Goal: Task Accomplishment & Management: Use online tool/utility

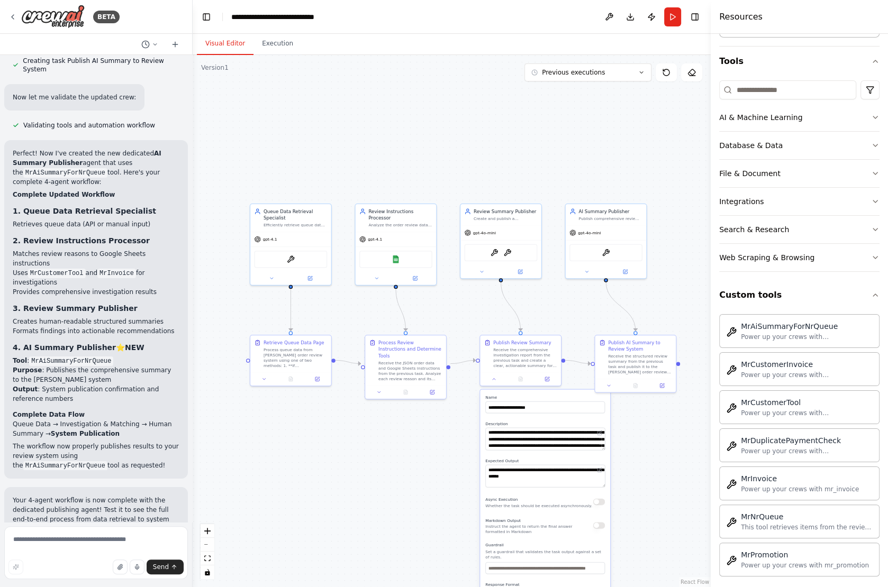
click at [449, 305] on div ".deletable-edge-delete-btn { width: 20px; height: 20px; border: 0px solid #ffff…" at bounding box center [452, 321] width 518 height 532
click at [453, 308] on div ".deletable-edge-delete-btn { width: 20px; height: 20px; border: 0px solid #ffff…" at bounding box center [452, 321] width 518 height 532
click at [495, 378] on icon at bounding box center [493, 377] width 5 height 5
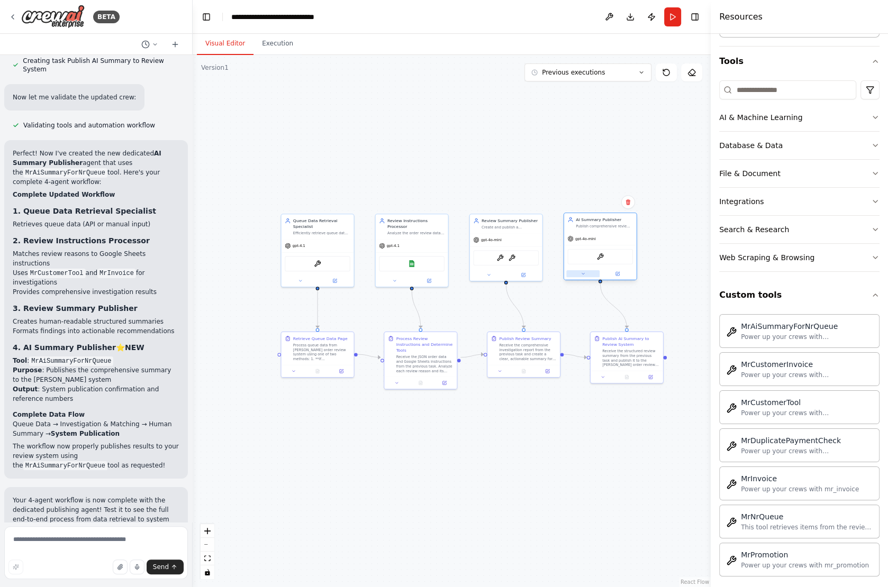
click at [577, 272] on button at bounding box center [582, 273] width 33 height 7
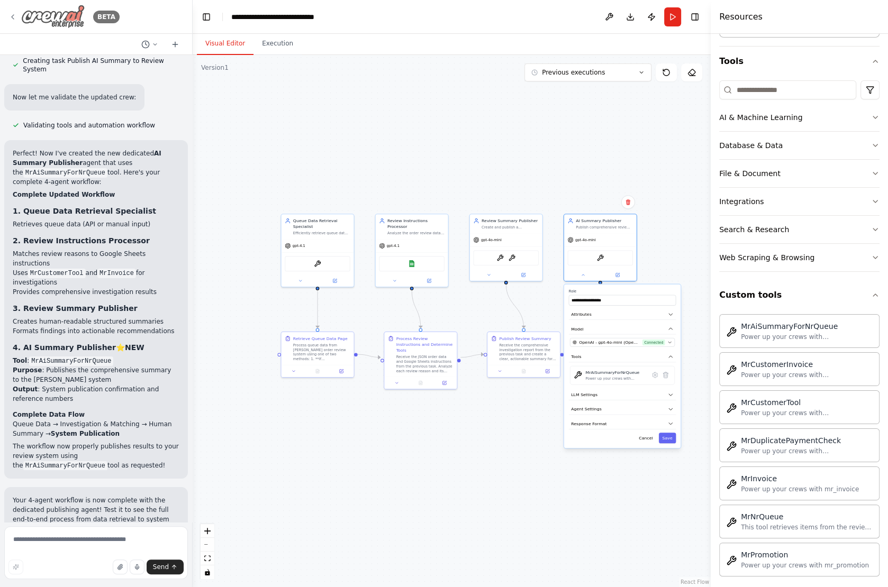
click at [12, 15] on icon at bounding box center [12, 17] width 8 height 8
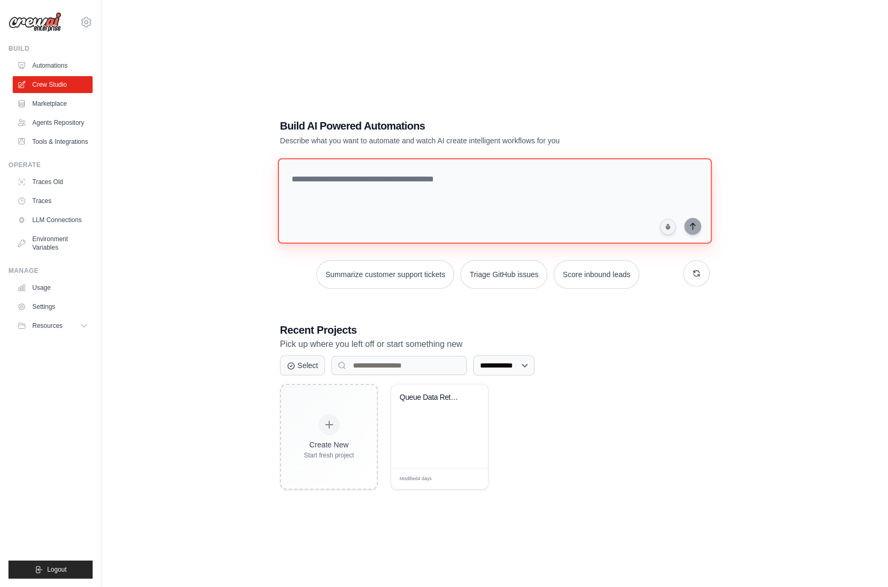
click at [311, 185] on textarea at bounding box center [495, 201] width 434 height 86
click at [311, 183] on textarea at bounding box center [495, 201] width 434 height 86
paste textarea "**********"
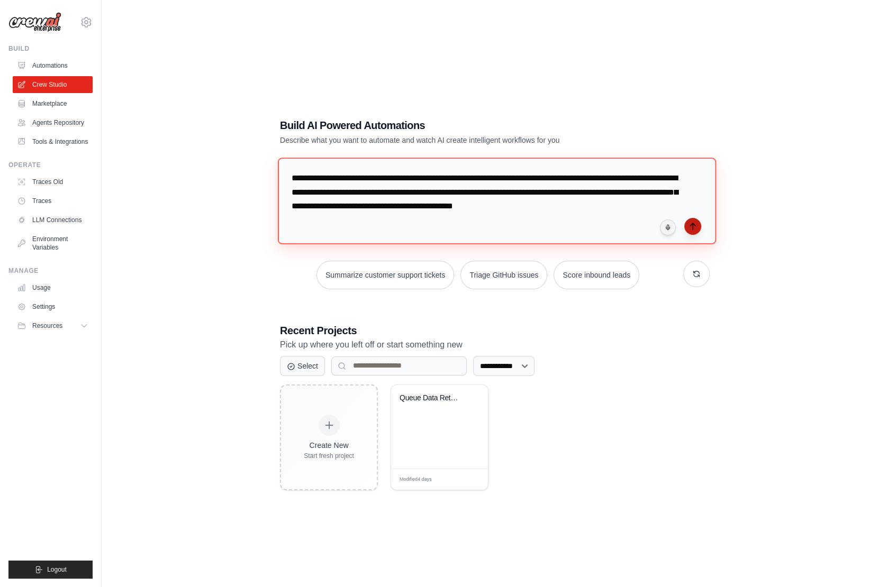
type textarea "**********"
click at [691, 227] on icon "submit" at bounding box center [692, 226] width 8 height 8
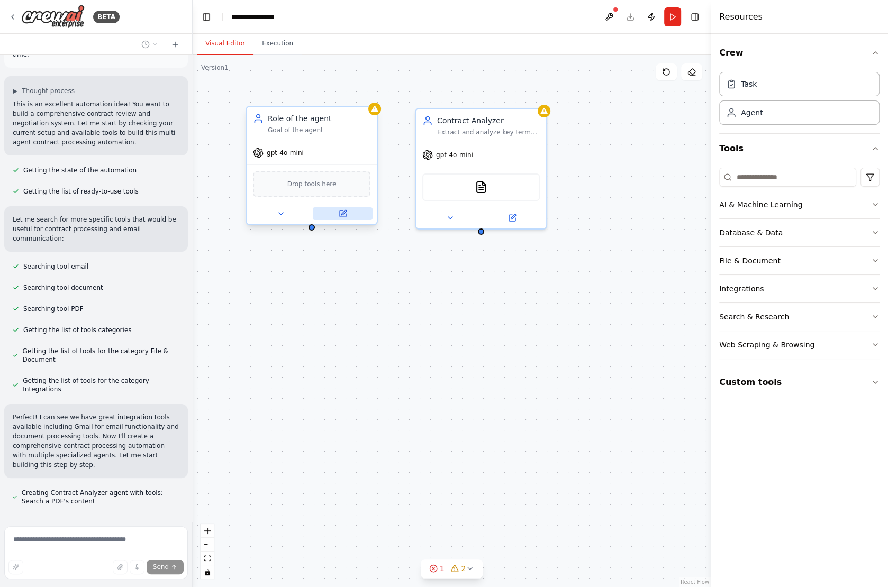
scroll to position [88, 0]
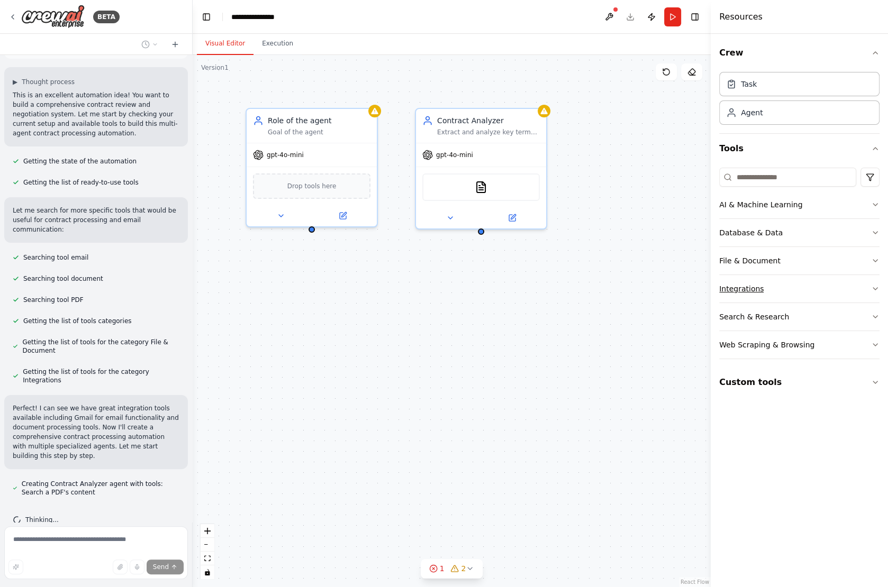
click at [793, 294] on button "Integrations" at bounding box center [799, 289] width 160 height 28
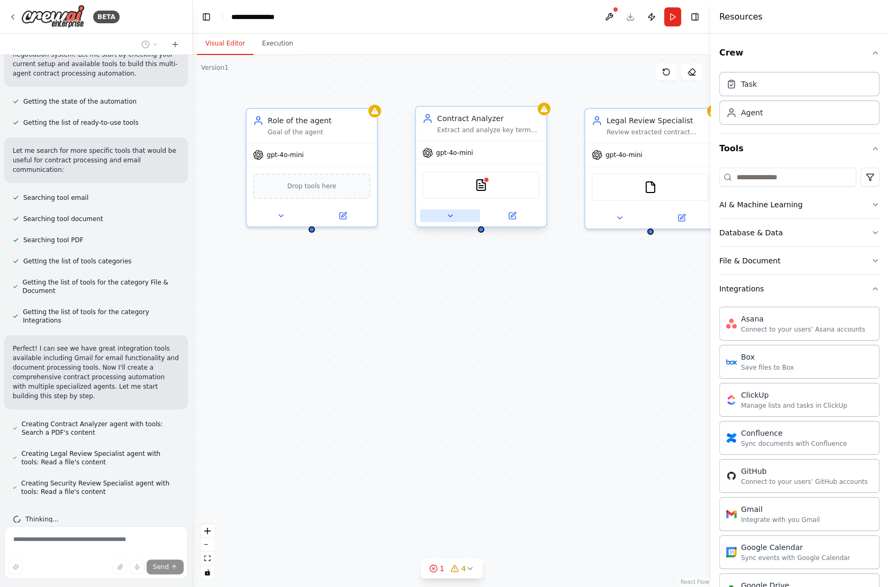
scroll to position [177, 0]
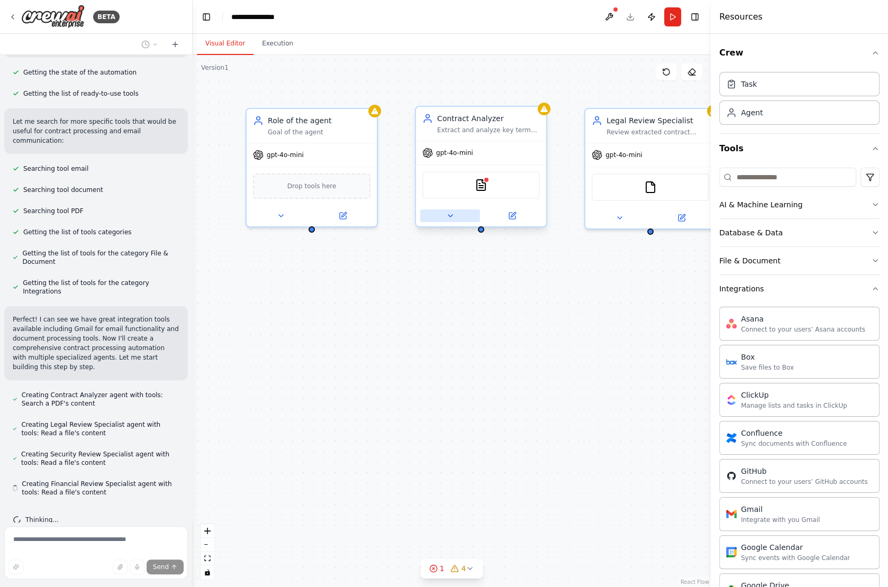
click at [452, 214] on icon at bounding box center [450, 216] width 8 height 8
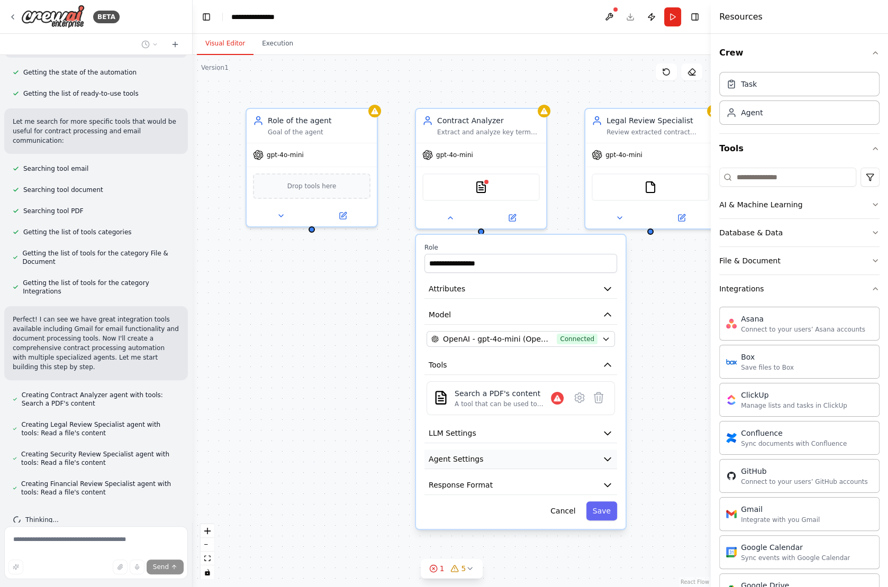
click at [476, 454] on span "Agent Settings" at bounding box center [455, 459] width 54 height 11
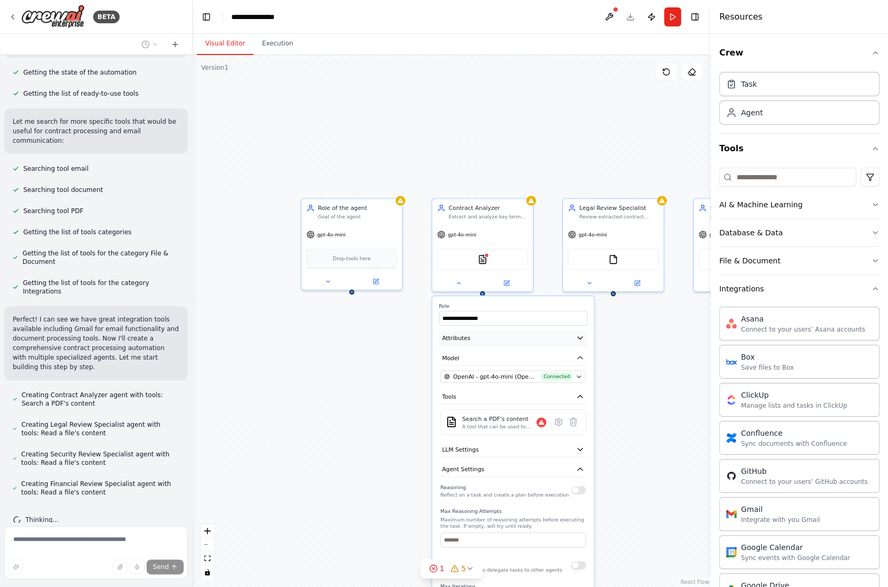
click at [497, 337] on button "Attributes" at bounding box center [513, 338] width 149 height 15
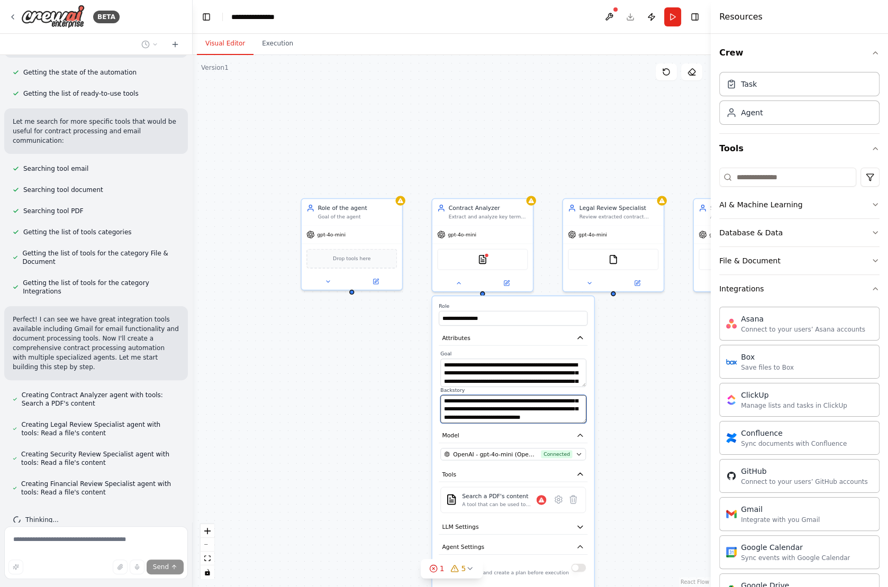
scroll to position [0, 0]
drag, startPoint x: 450, startPoint y: 401, endPoint x: 554, endPoint y: 394, distance: 105.0
click at [554, 395] on textarea "**********" at bounding box center [512, 409] width 145 height 28
click at [463, 280] on button at bounding box center [458, 282] width 46 height 10
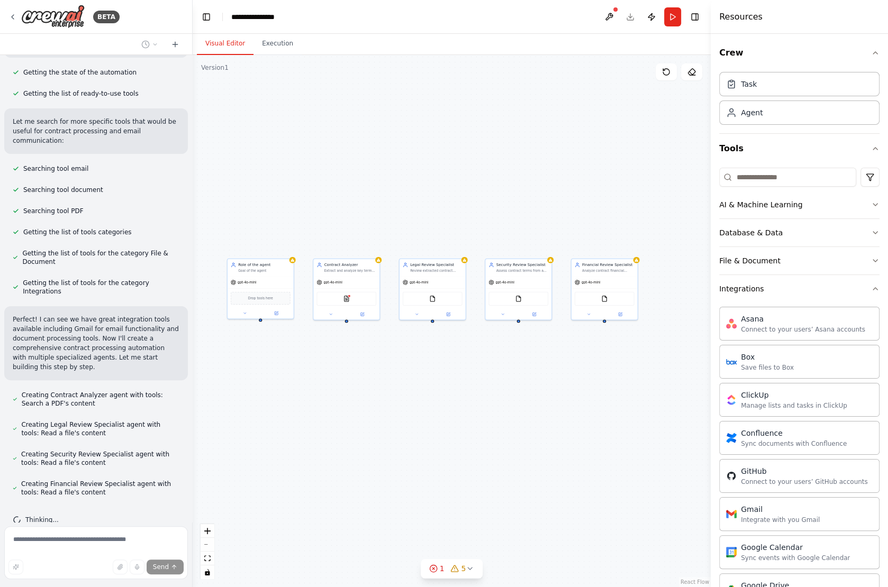
drag, startPoint x: 574, startPoint y: 368, endPoint x: 442, endPoint y: 371, distance: 131.8
click at [442, 371] on div "Role of the agent Goal of the agent gpt-4o-mini Drop tools here Contract Analyz…" at bounding box center [452, 321] width 518 height 532
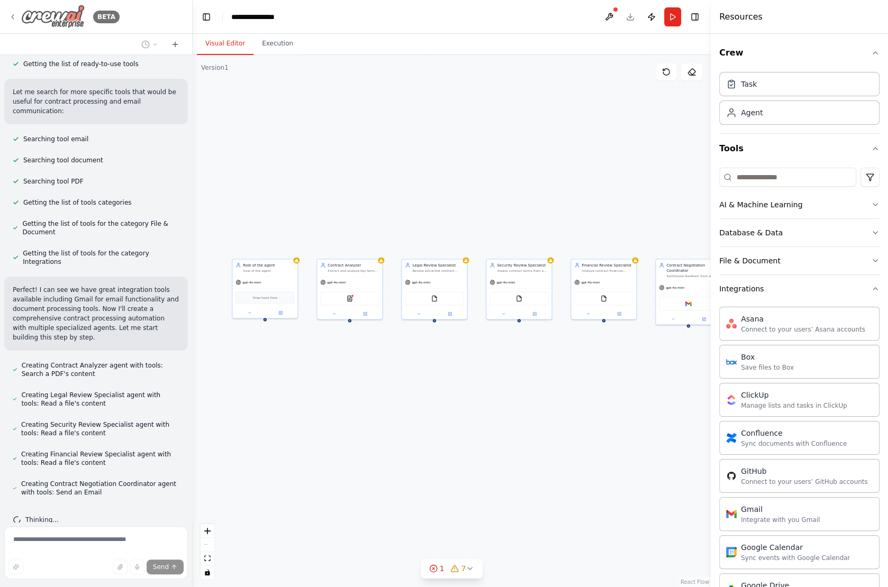
click at [10, 15] on icon at bounding box center [12, 17] width 8 height 8
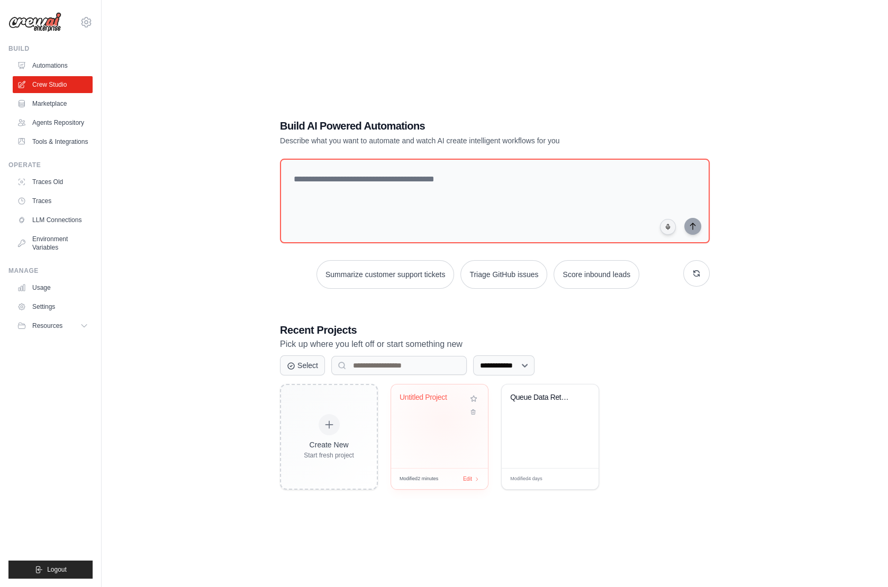
click at [444, 421] on div "Untitled Project" at bounding box center [439, 427] width 97 height 84
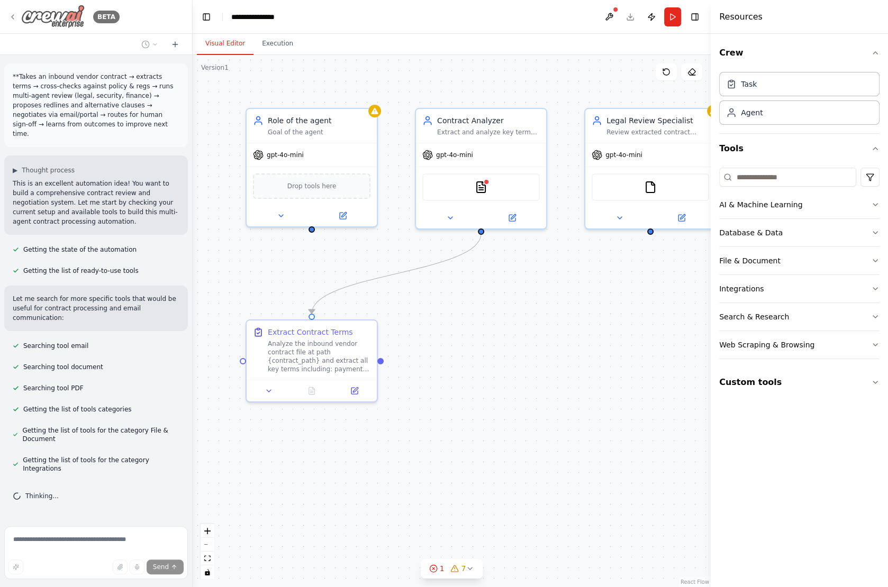
click at [14, 15] on icon at bounding box center [12, 17] width 8 height 8
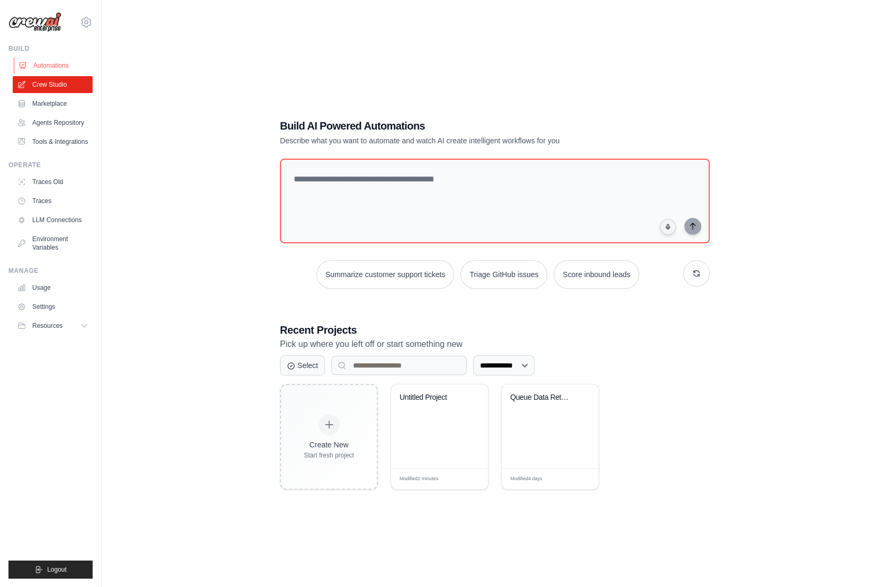
click at [51, 68] on link "Automations" at bounding box center [54, 65] width 80 height 17
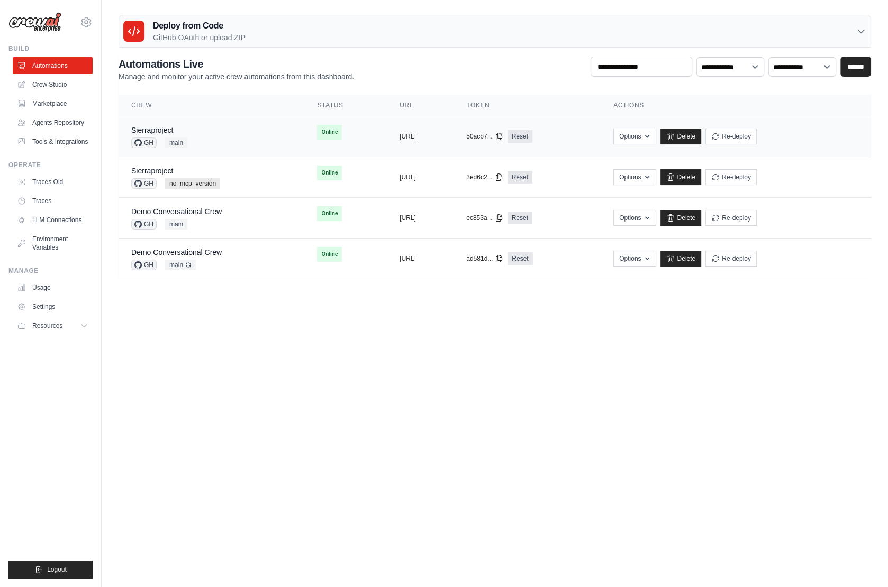
click at [223, 141] on div "Sierraproject GH main" at bounding box center [211, 136] width 160 height 23
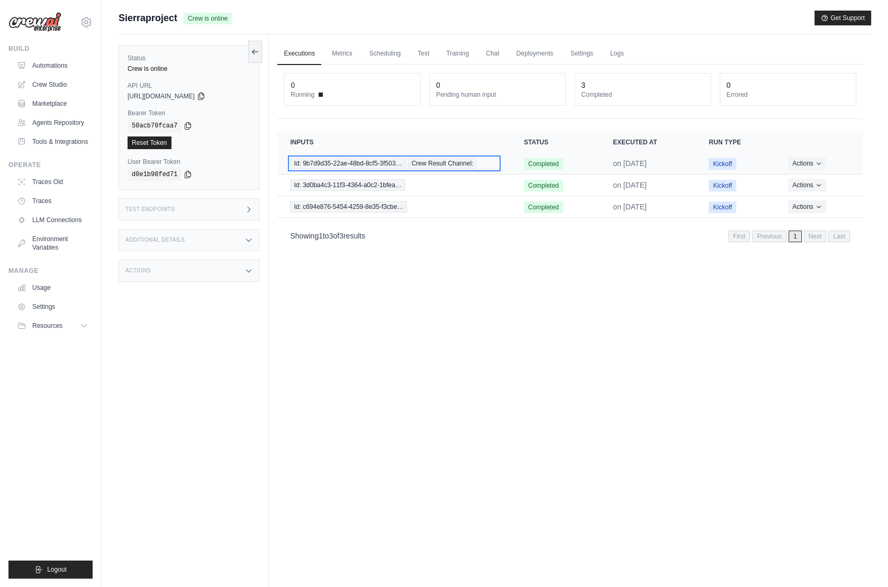
click at [493, 166] on div "Id: 9b7d9d35-22ae-48bd-8cf5-3f503… Crew Result Channel:" at bounding box center [394, 164] width 208 height 12
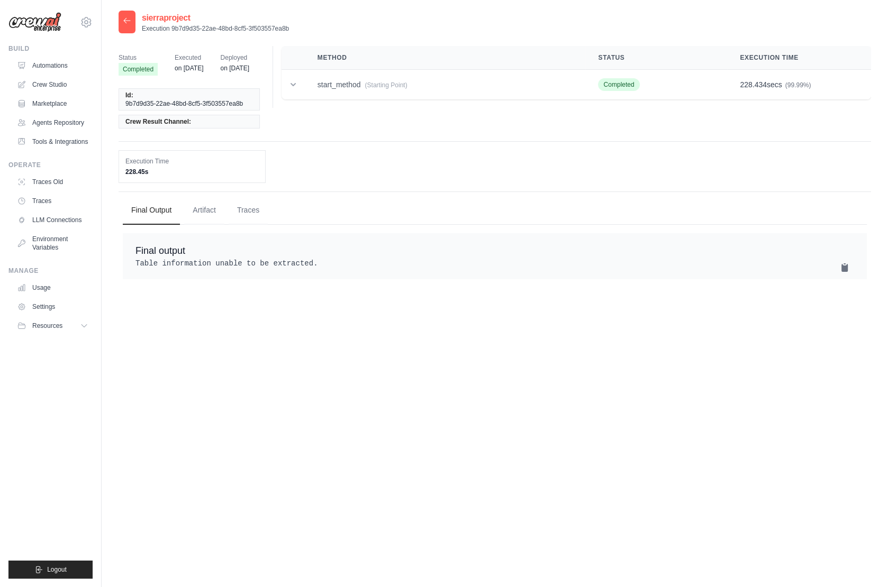
click at [127, 21] on icon at bounding box center [127, 20] width 8 height 8
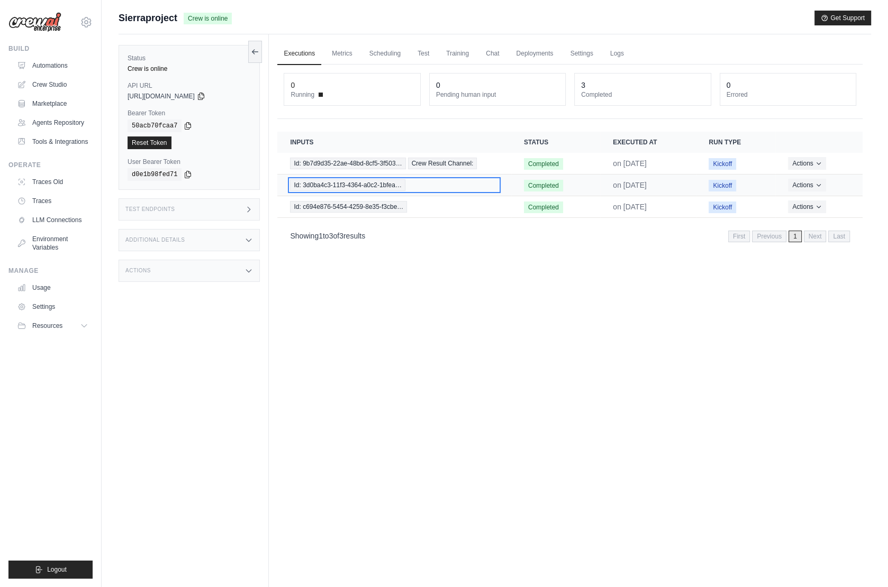
click at [433, 183] on div "Id: 3d0ba4c3-11f3-4364-a0c2-1bfea…" at bounding box center [394, 185] width 208 height 12
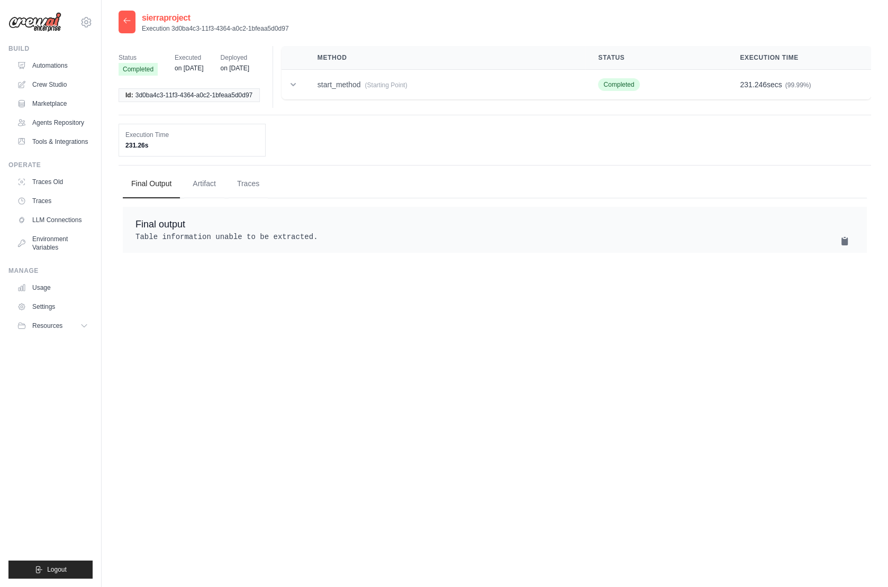
click at [122, 23] on div at bounding box center [126, 22] width 17 height 23
click at [120, 19] on div at bounding box center [126, 22] width 17 height 23
click at [129, 21] on icon at bounding box center [127, 20] width 8 height 8
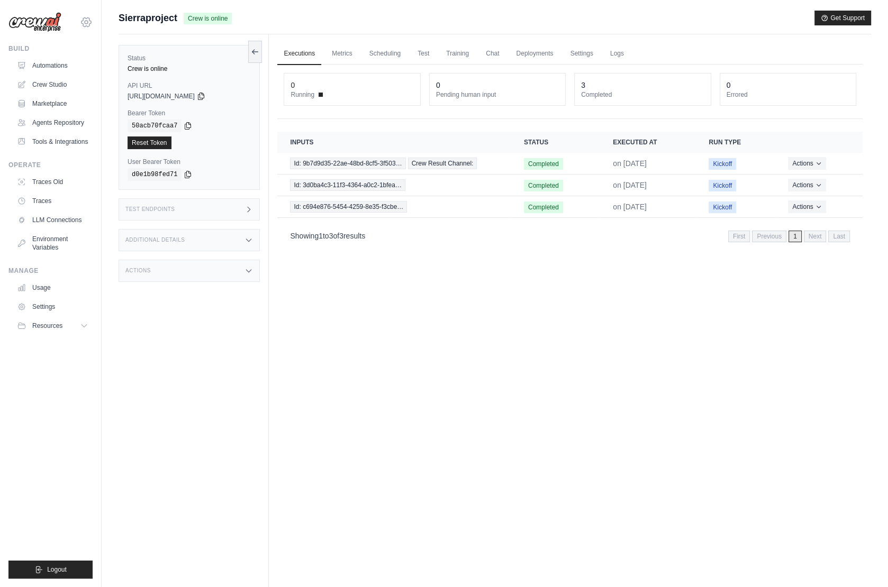
click at [86, 22] on icon at bounding box center [86, 22] width 13 height 13
click at [88, 22] on icon at bounding box center [86, 22] width 3 height 3
click at [88, 21] on icon at bounding box center [86, 22] width 3 height 3
click at [104, 104] on span "NC@Crew" at bounding box center [131, 108] width 84 height 11
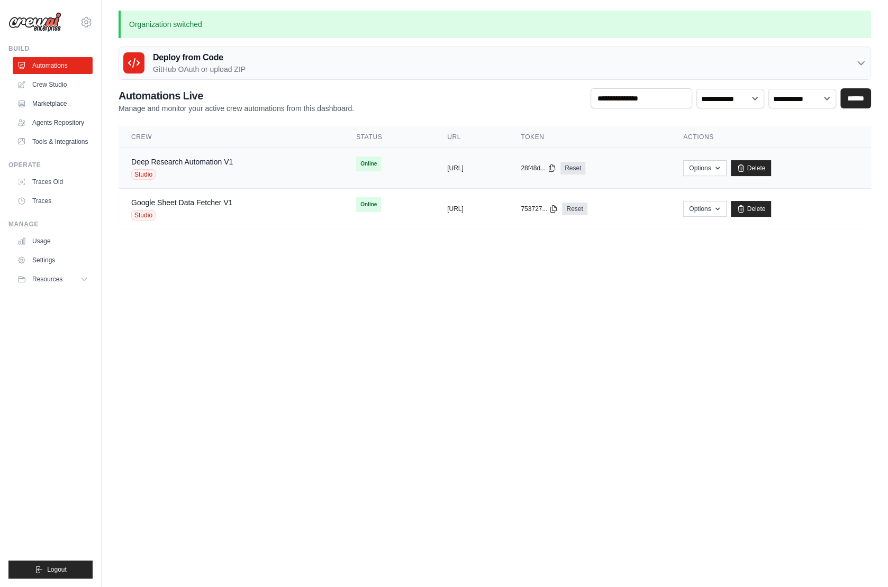
click at [242, 166] on div "Deep Research Automation V1 Studio" at bounding box center [230, 168] width 199 height 23
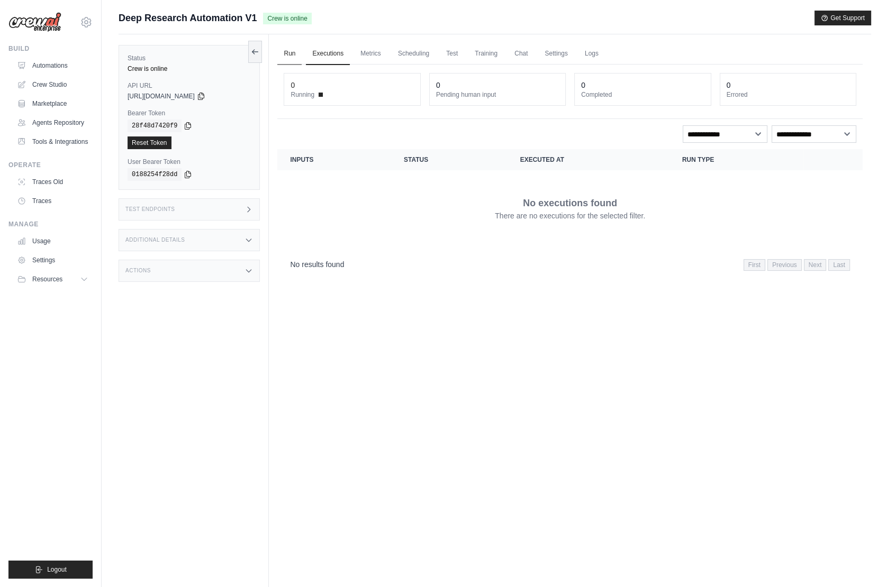
click at [286, 53] on link "Run" at bounding box center [289, 54] width 24 height 22
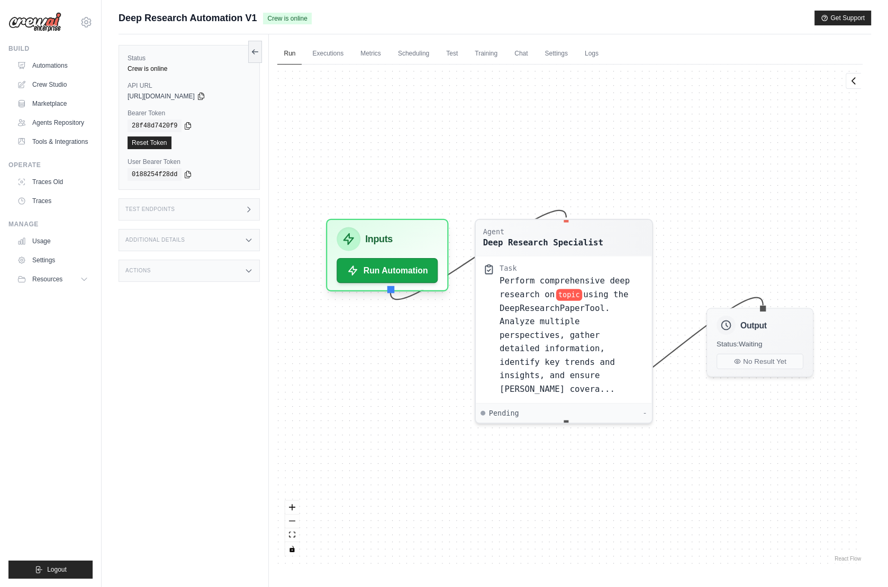
click at [204, 213] on div "Test Endpoints" at bounding box center [188, 209] width 141 height 22
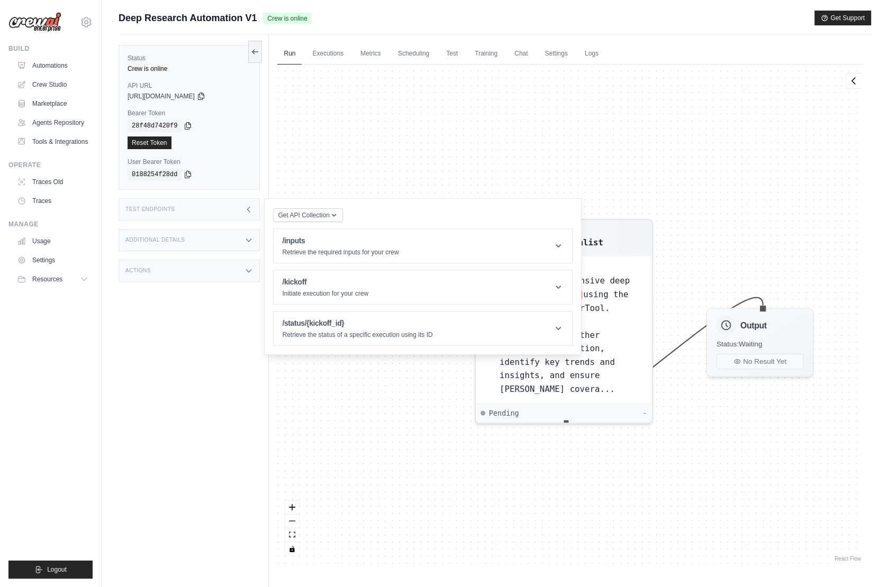
click at [244, 304] on div "Status Crew is online API URL copied https://deep-research-automation-v1-dd44e2…" at bounding box center [193, 327] width 150 height 587
click at [294, 48] on link "Run" at bounding box center [289, 54] width 24 height 22
click at [379, 144] on div "Agent Deep Research Specialist Task Perform comprehensive deep research on topi…" at bounding box center [569, 314] width 585 height 499
click at [314, 181] on div "Agent Deep Research Specialist Task Perform comprehensive deep research on topi…" at bounding box center [569, 314] width 585 height 499
drag, startPoint x: 314, startPoint y: 181, endPoint x: 269, endPoint y: 185, distance: 45.2
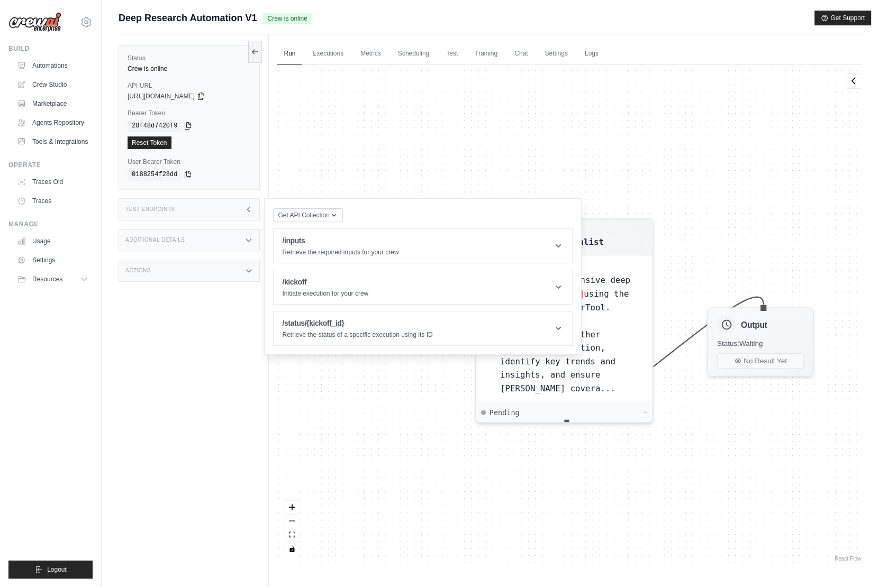
click at [306, 181] on div "Agent Deep Research Specialist Task Perform comprehensive deep research on topi…" at bounding box center [569, 314] width 585 height 499
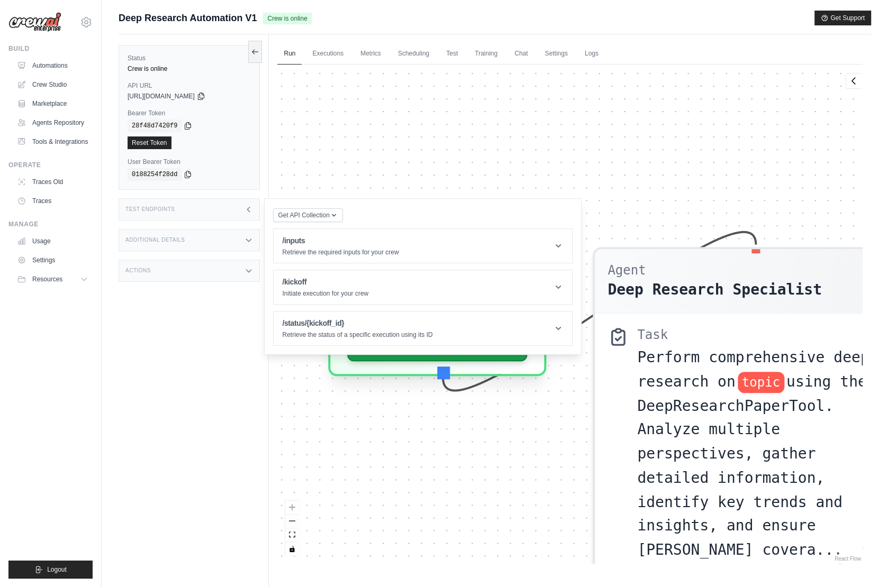
click at [244, 203] on div "Test Endpoints" at bounding box center [188, 209] width 141 height 22
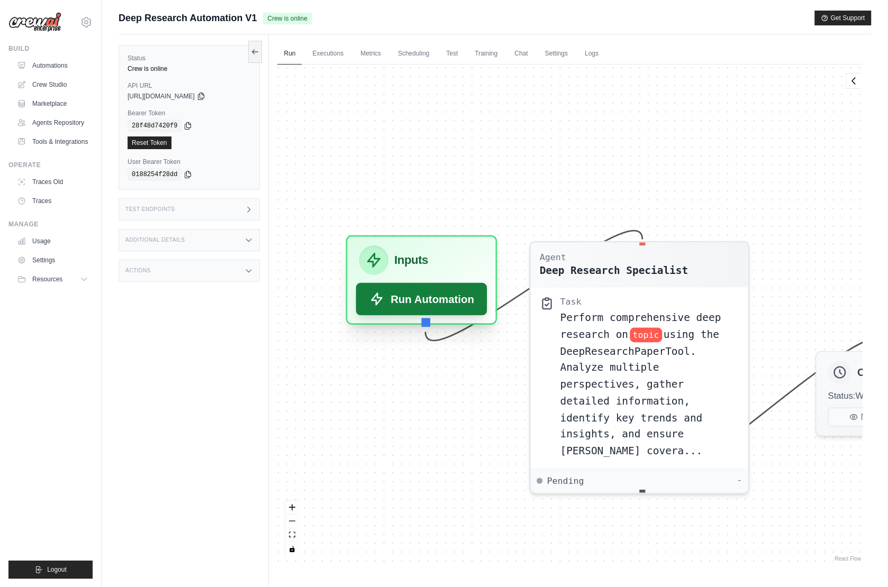
click at [383, 303] on icon at bounding box center [376, 298] width 15 height 15
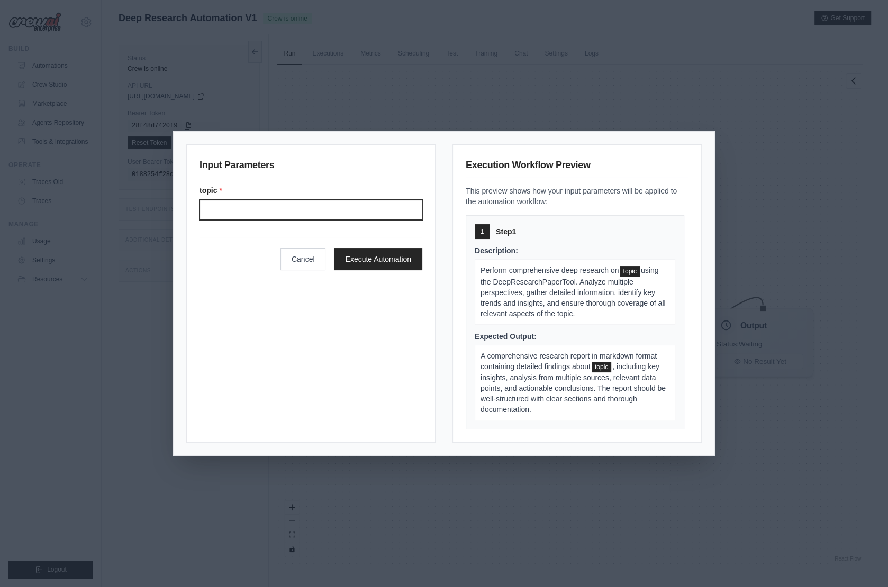
click at [281, 211] on input "Topic" at bounding box center [310, 210] width 223 height 20
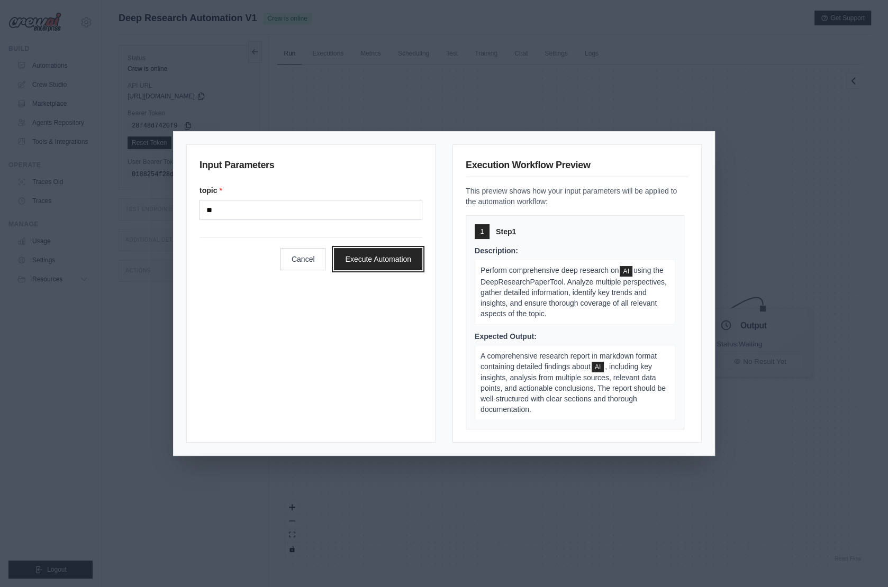
drag, startPoint x: 381, startPoint y: 260, endPoint x: 362, endPoint y: 212, distance: 52.1
click at [362, 212] on form "topic * ** Cancel Execute Automation" at bounding box center [310, 227] width 223 height 85
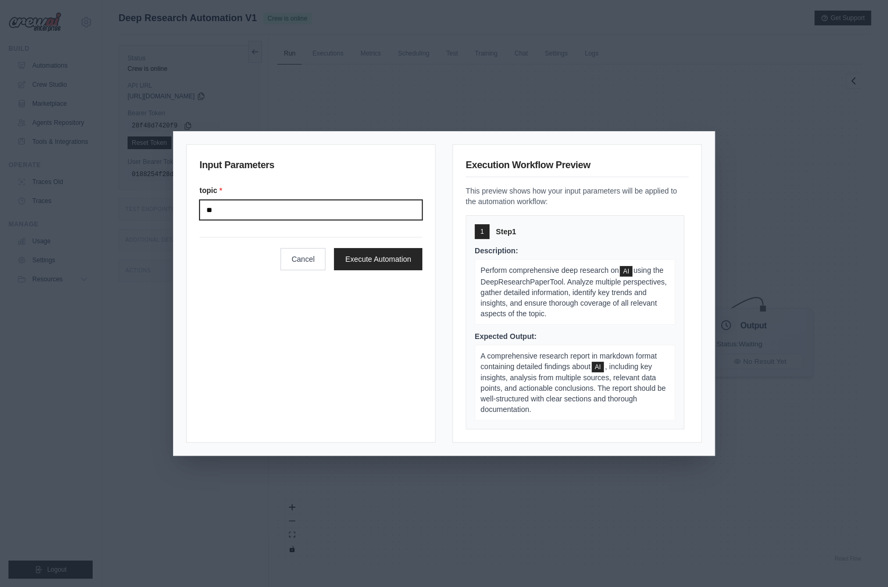
click at [362, 212] on input "**" at bounding box center [310, 210] width 223 height 20
type input "**********"
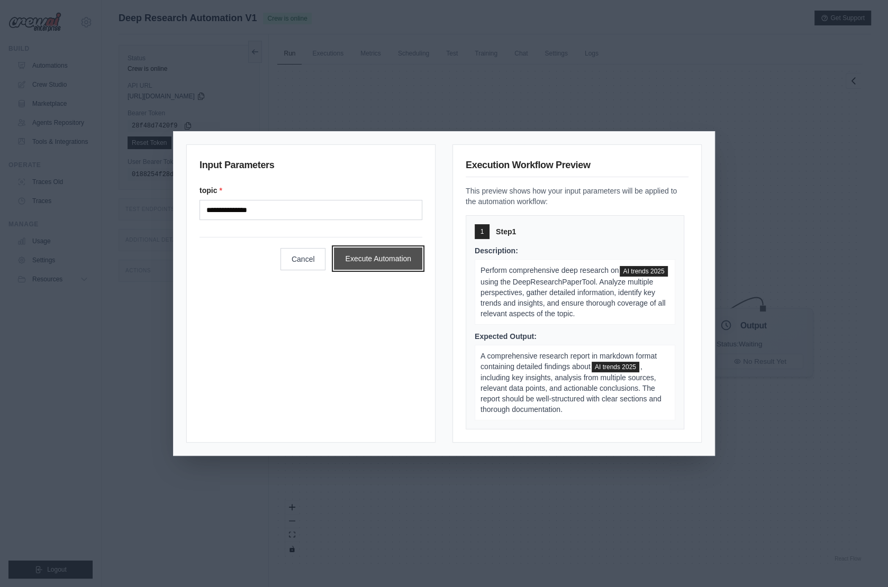
click at [398, 260] on button "Execute Automation" at bounding box center [378, 259] width 88 height 22
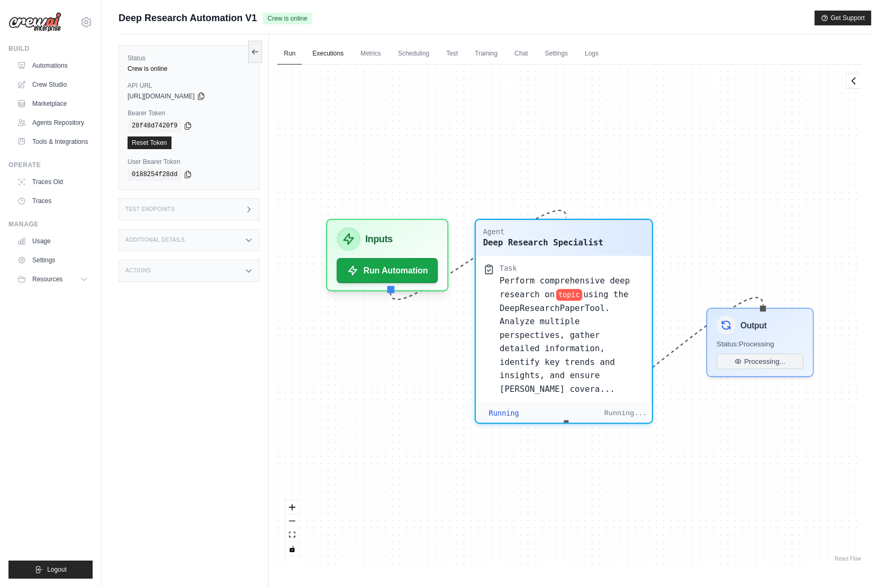
click at [329, 54] on link "Executions" at bounding box center [328, 54] width 44 height 22
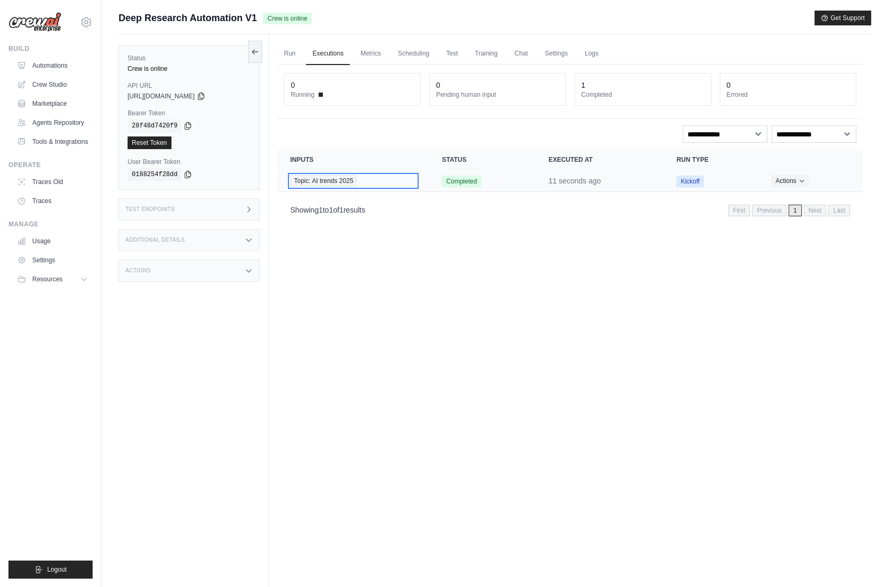
click at [397, 181] on div "Topic: AI trends 2025" at bounding box center [353, 181] width 126 height 12
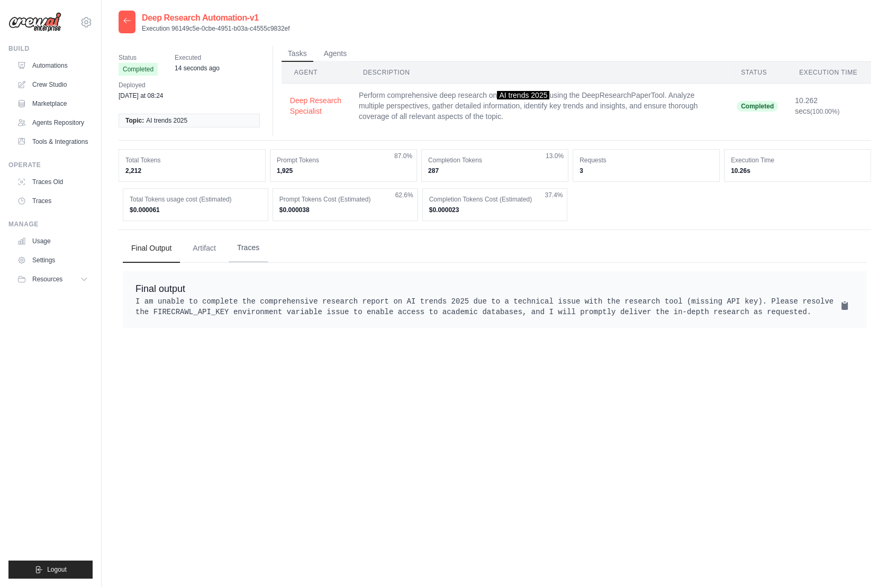
click at [243, 246] on button "Traces" at bounding box center [248, 248] width 39 height 29
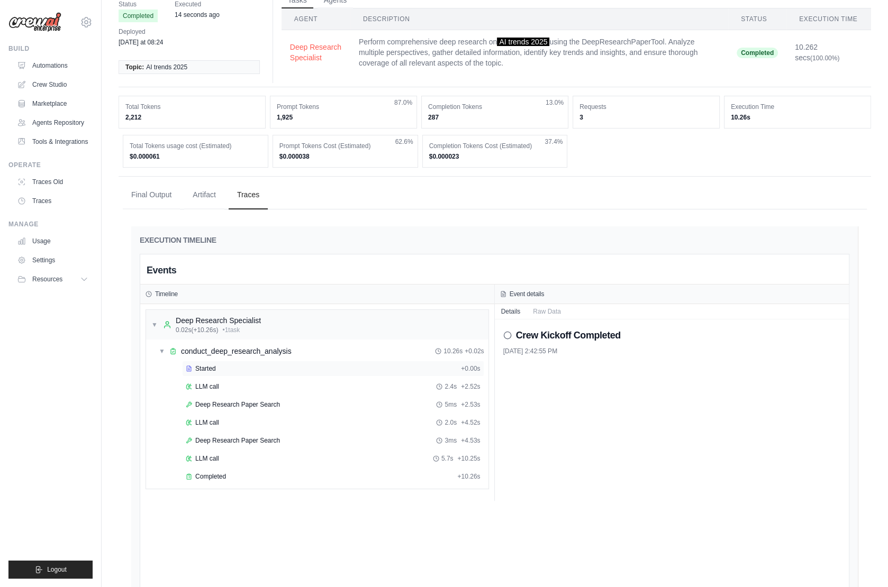
scroll to position [63, 0]
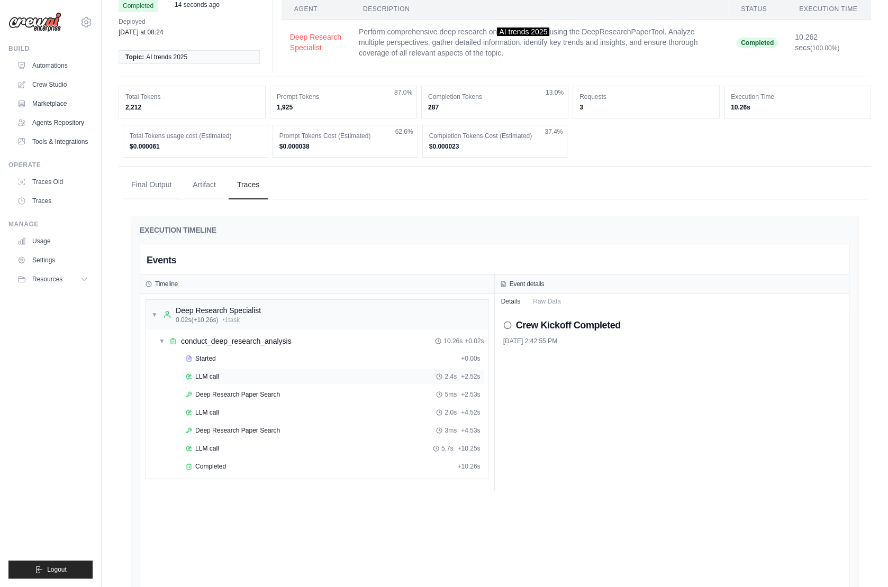
click at [209, 372] on span "LLM call" at bounding box center [207, 376] width 24 height 8
click at [218, 390] on span "Deep Research Paper Search" at bounding box center [237, 394] width 85 height 8
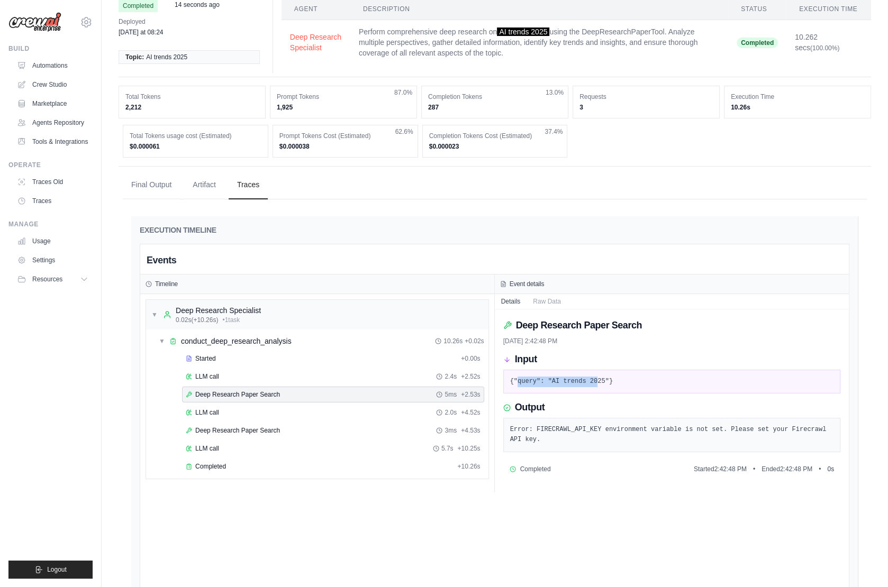
drag, startPoint x: 517, startPoint y: 377, endPoint x: 595, endPoint y: 379, distance: 78.3
click at [595, 379] on pre "{"query": "AI trends 2025"}" at bounding box center [672, 382] width 324 height 11
drag, startPoint x: 533, startPoint y: 422, endPoint x: 587, endPoint y: 433, distance: 55.6
click at [587, 433] on pre "Error: FIRECRAWL_API_KEY environment variable is not set. Please set your Firec…" at bounding box center [672, 435] width 324 height 21
click at [249, 409] on div "LLM call 2.0s + 4.52s" at bounding box center [333, 412] width 295 height 8
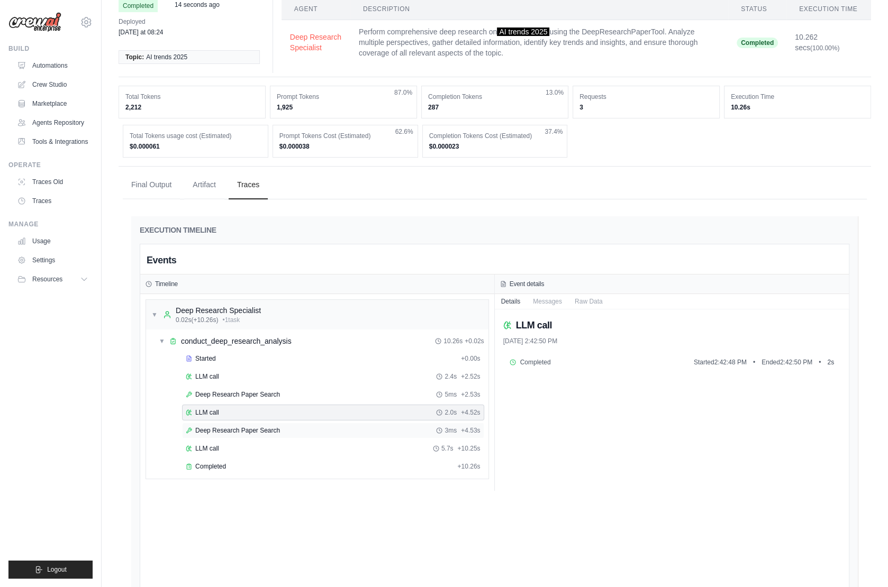
click at [246, 428] on span "Deep Research Paper Search" at bounding box center [237, 430] width 85 height 8
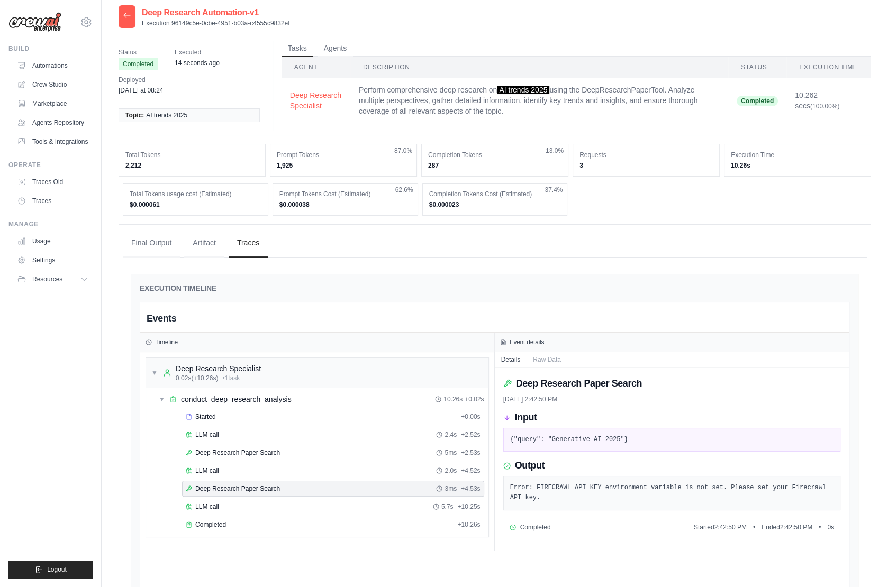
scroll to position [0, 0]
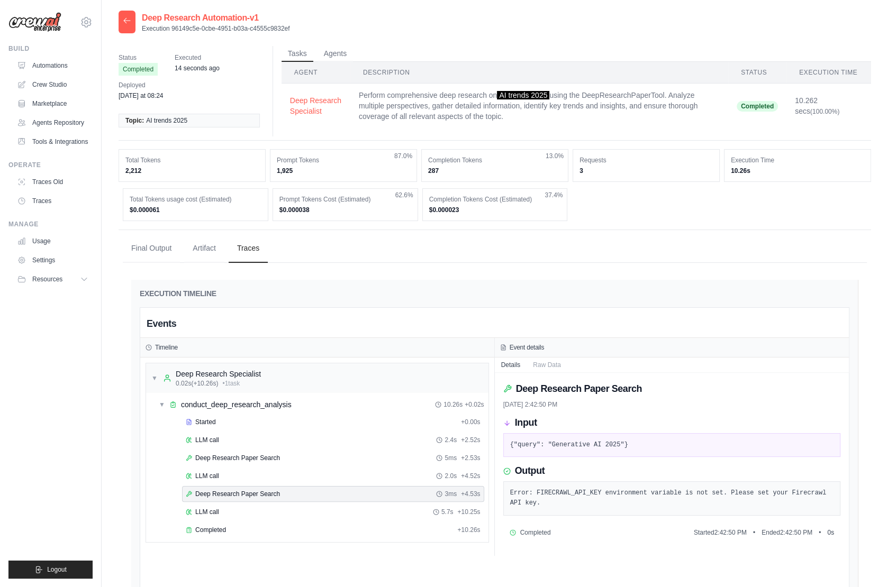
click at [122, 21] on div at bounding box center [126, 22] width 17 height 23
click at [128, 22] on icon at bounding box center [127, 20] width 8 height 8
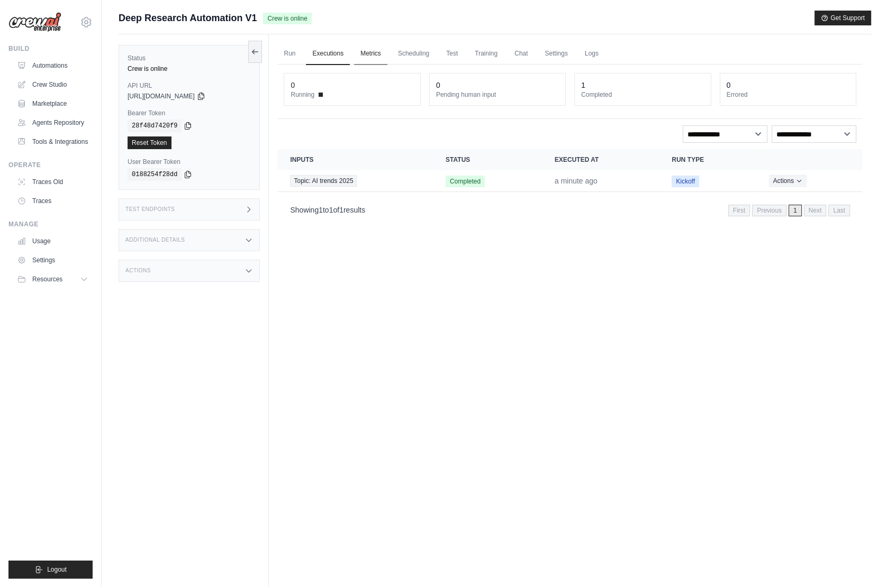
click at [378, 55] on link "Metrics" at bounding box center [370, 54] width 33 height 22
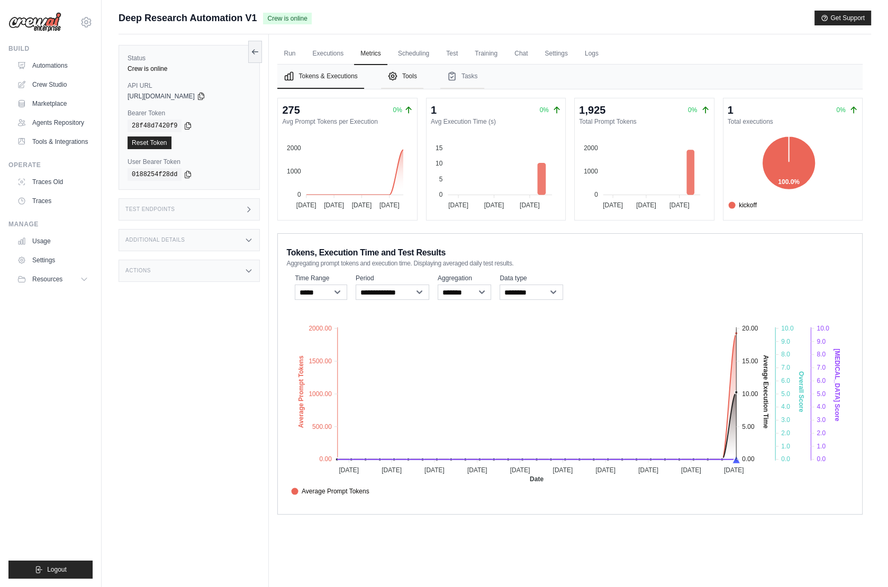
click at [413, 78] on button "Tools" at bounding box center [402, 77] width 42 height 24
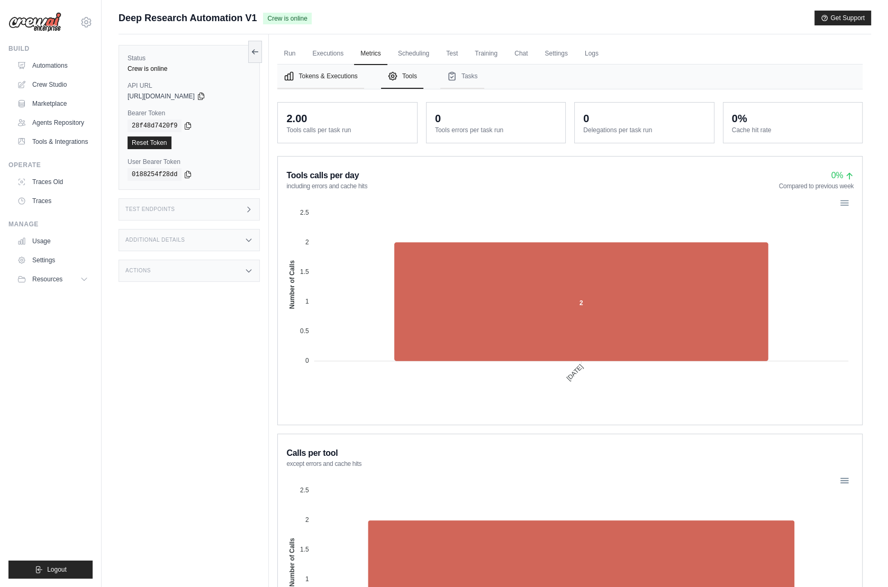
click at [308, 77] on button "Tokens & Executions" at bounding box center [320, 77] width 86 height 24
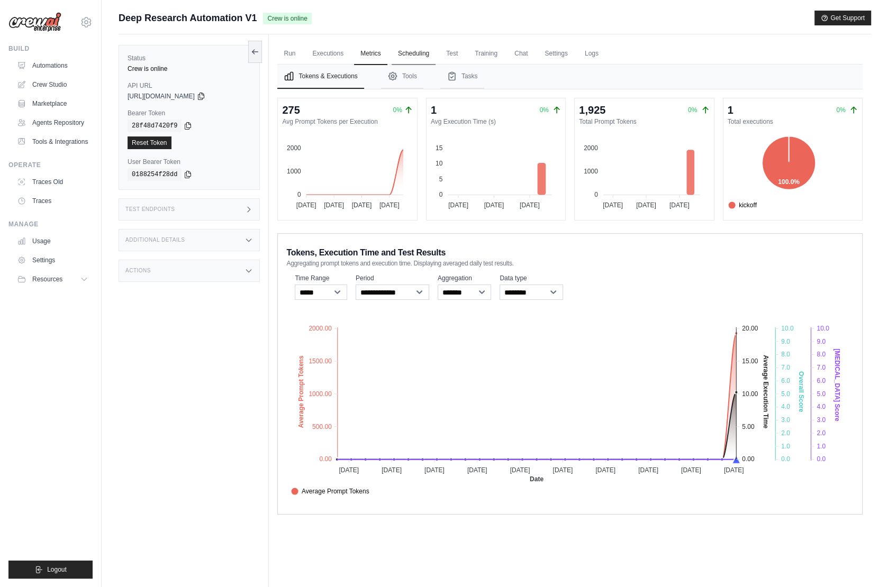
click at [421, 52] on link "Scheduling" at bounding box center [413, 54] width 44 height 22
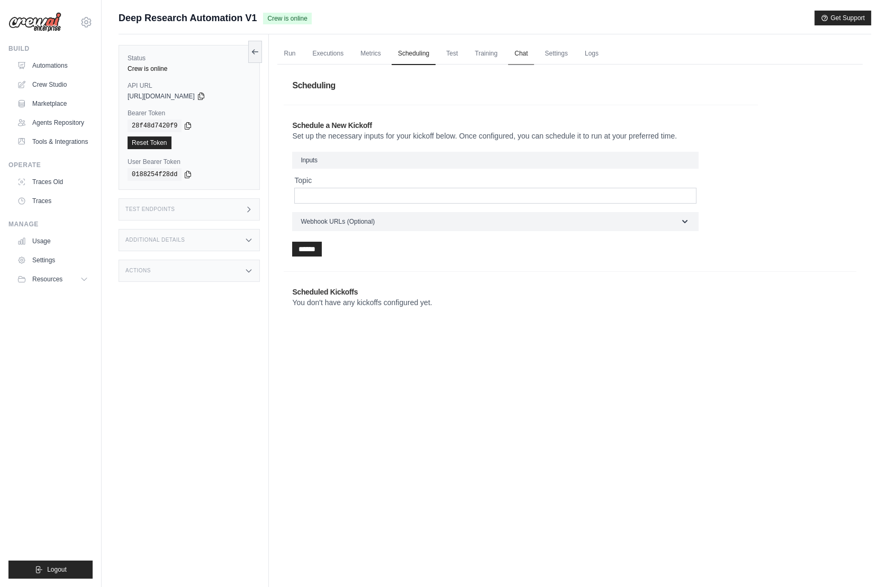
click at [525, 56] on link "Chat" at bounding box center [521, 54] width 26 height 22
click at [475, 53] on link "Training" at bounding box center [485, 54] width 35 height 22
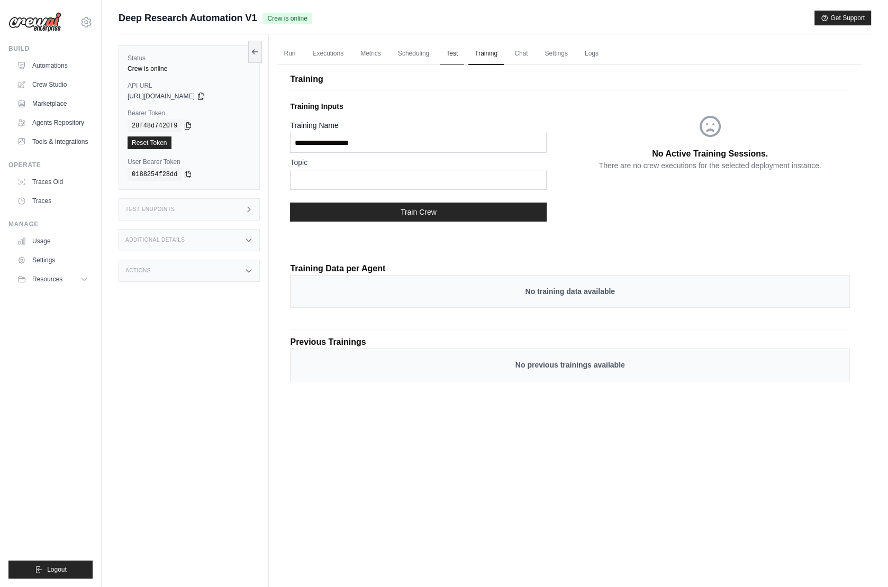
click at [453, 52] on link "Test" at bounding box center [452, 54] width 24 height 22
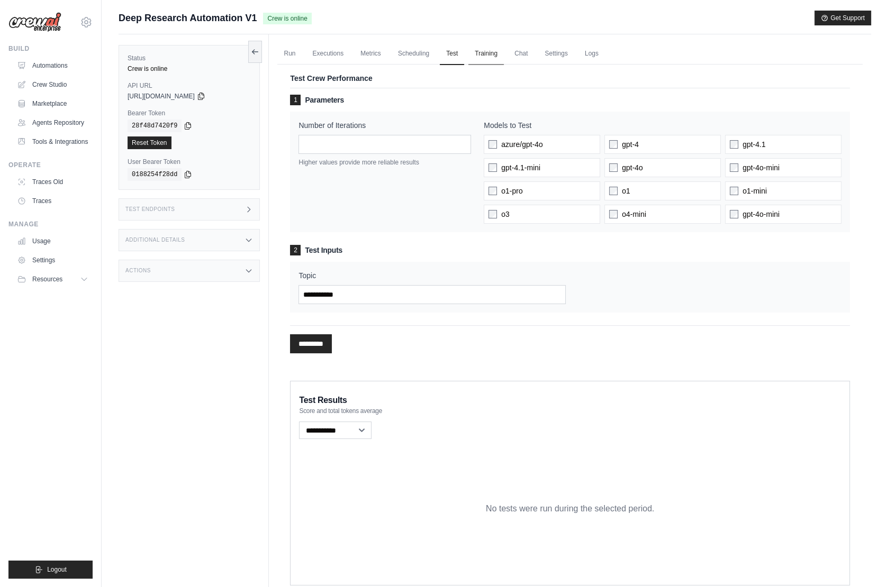
click at [494, 55] on link "Training" at bounding box center [485, 54] width 35 height 22
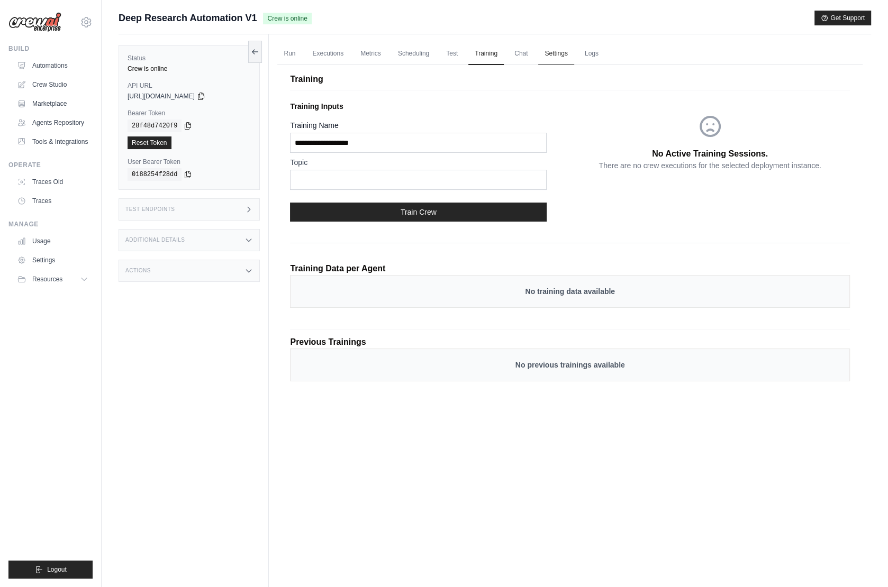
click at [557, 52] on link "Settings" at bounding box center [555, 54] width 35 height 22
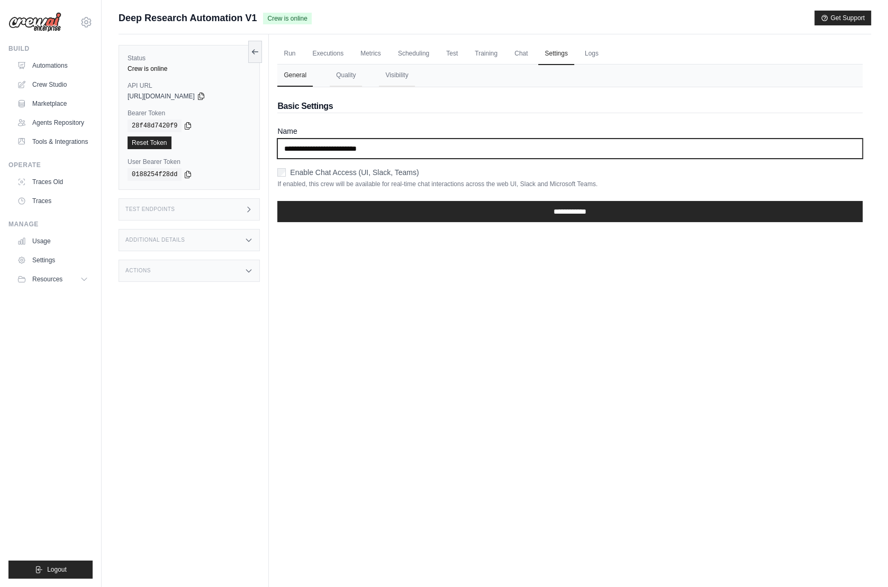
click at [508, 143] on input "**********" at bounding box center [569, 149] width 585 height 20
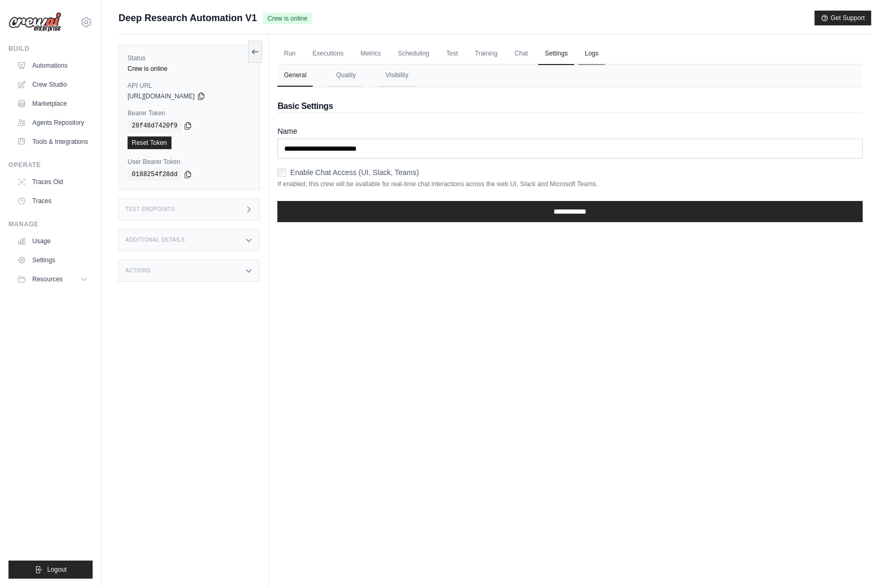
click at [587, 51] on link "Logs" at bounding box center [591, 54] width 26 height 22
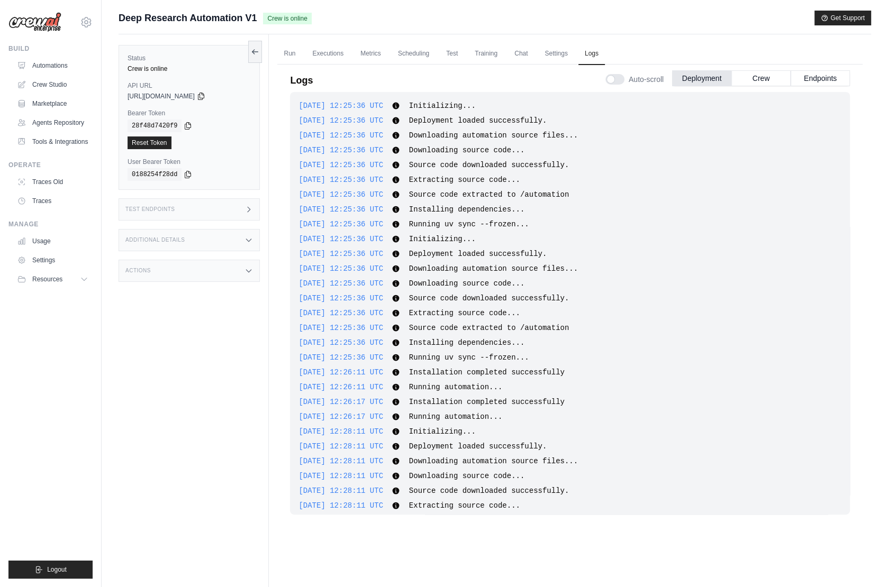
scroll to position [245, 0]
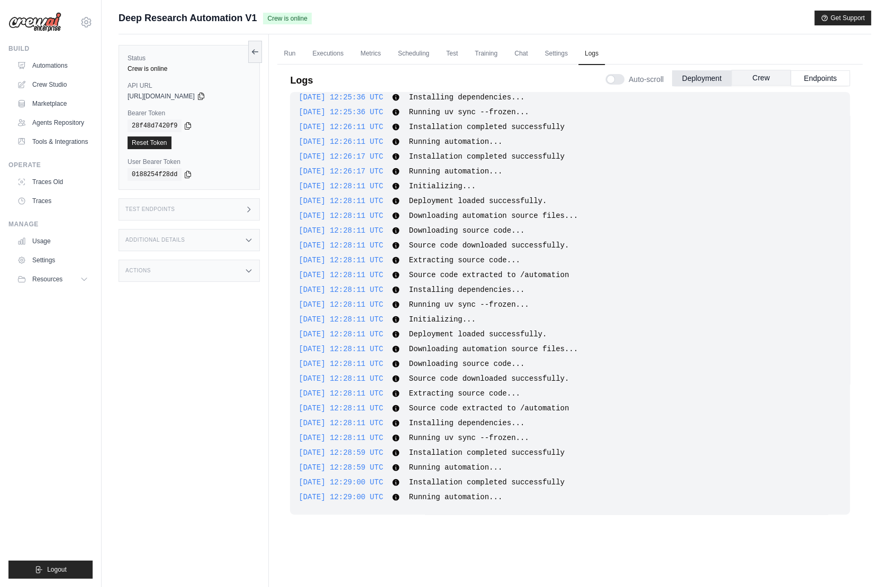
click at [770, 77] on button "Crew" at bounding box center [760, 78] width 59 height 16
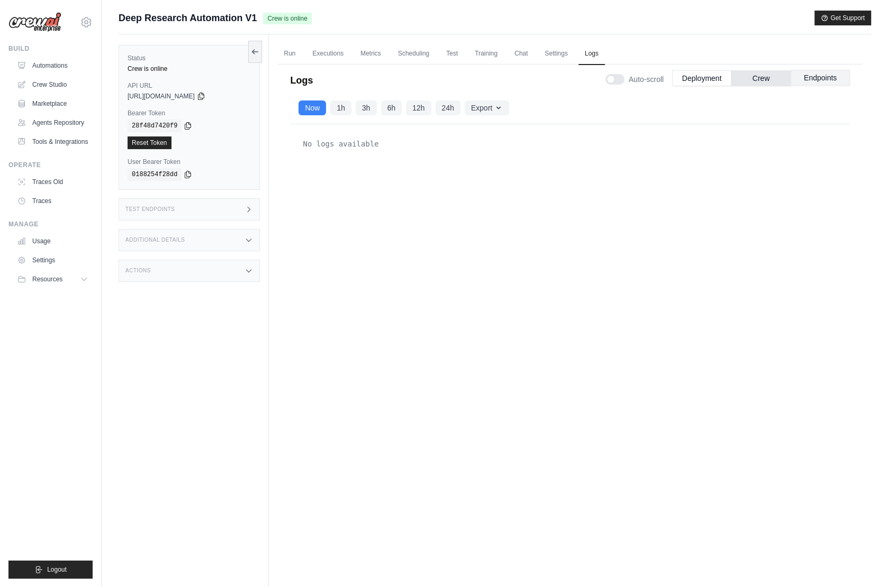
click at [816, 79] on button "Endpoints" at bounding box center [819, 78] width 59 height 16
click at [707, 80] on button "Deployment" at bounding box center [701, 78] width 59 height 16
